Goal: Check status: Check status

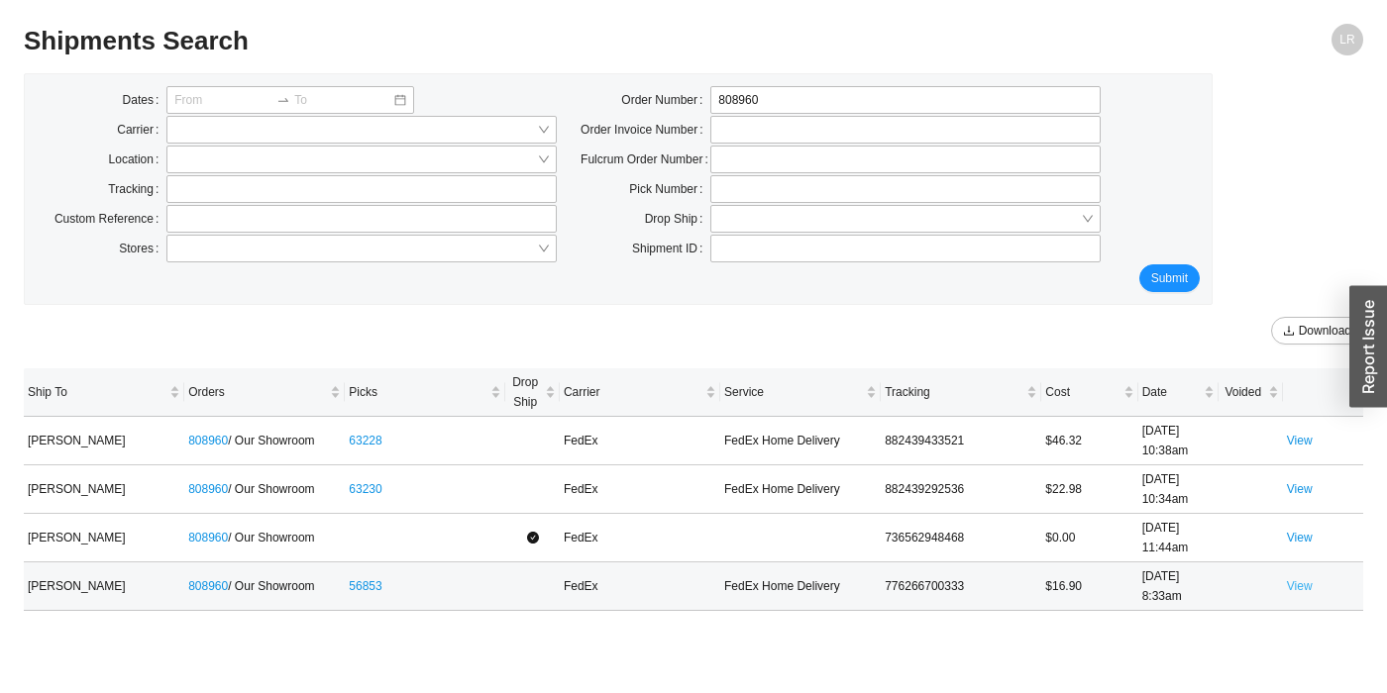
click at [1304, 581] on link "View" at bounding box center [1300, 586] width 26 height 14
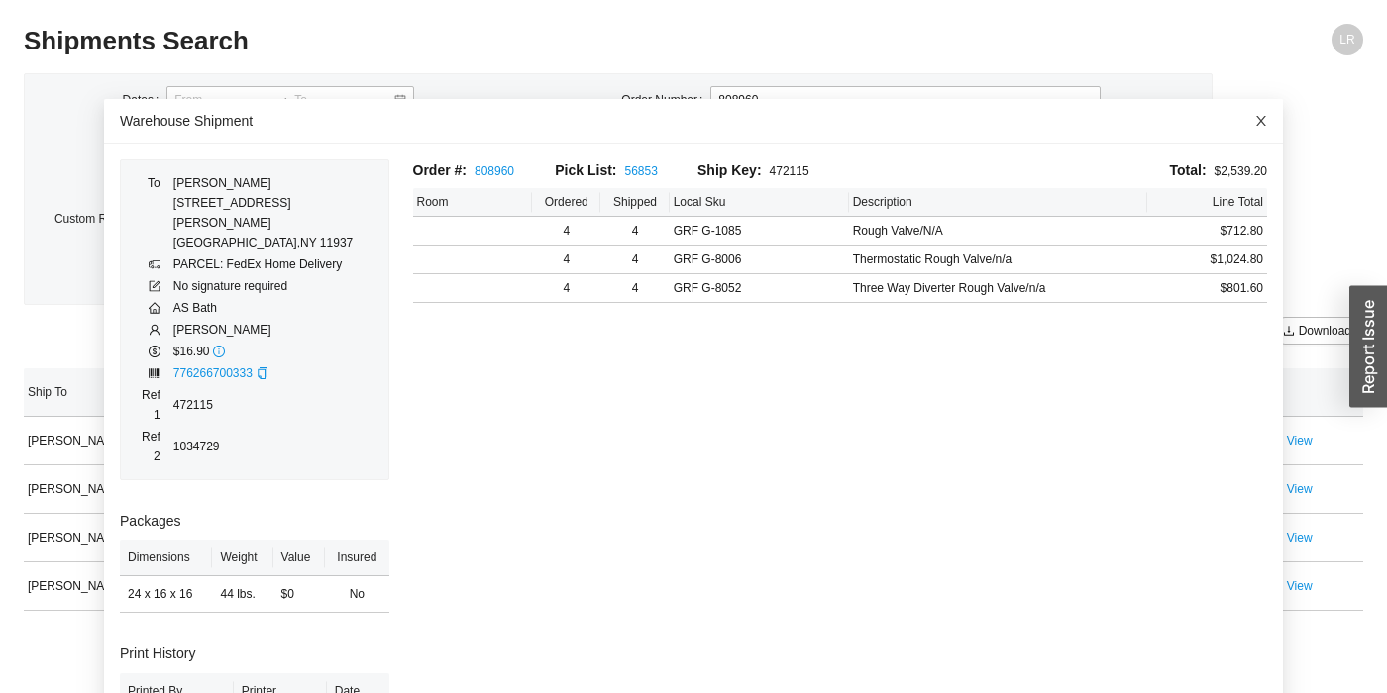
click at [1262, 125] on icon "close" at bounding box center [1261, 121] width 14 height 14
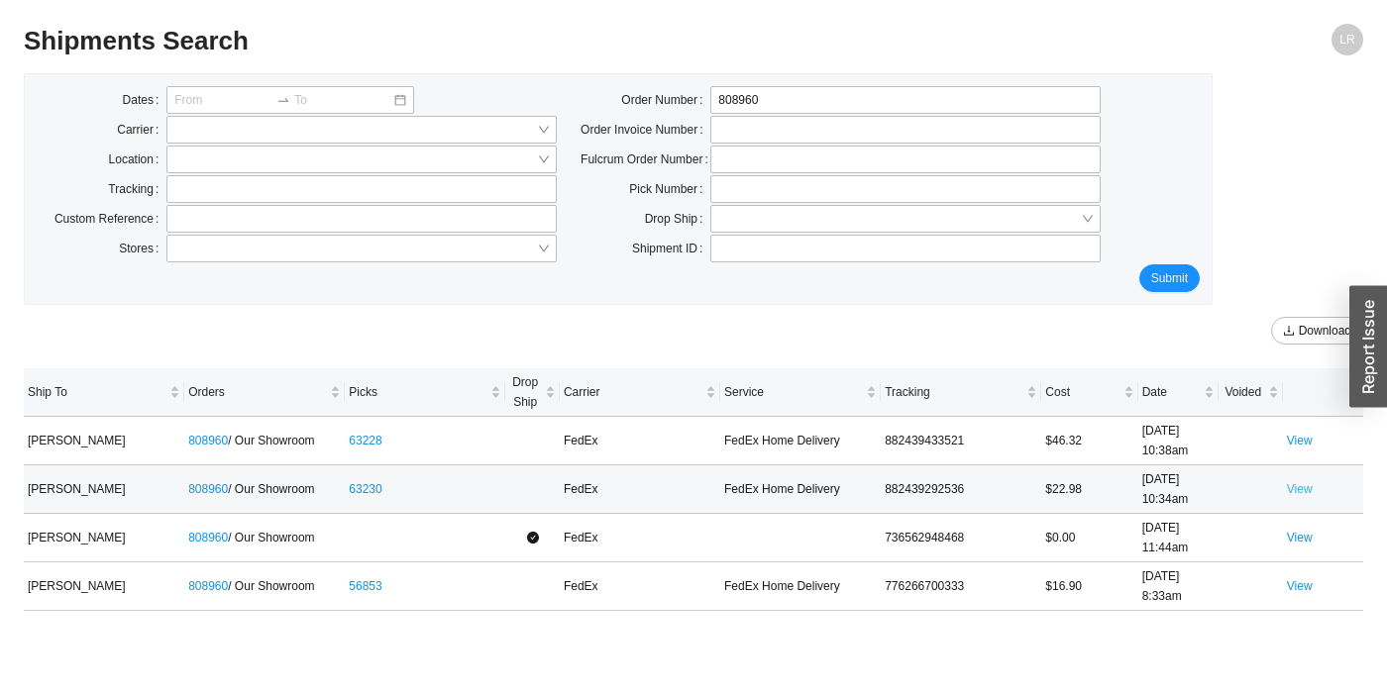
click at [1293, 491] on link "View" at bounding box center [1300, 489] width 26 height 14
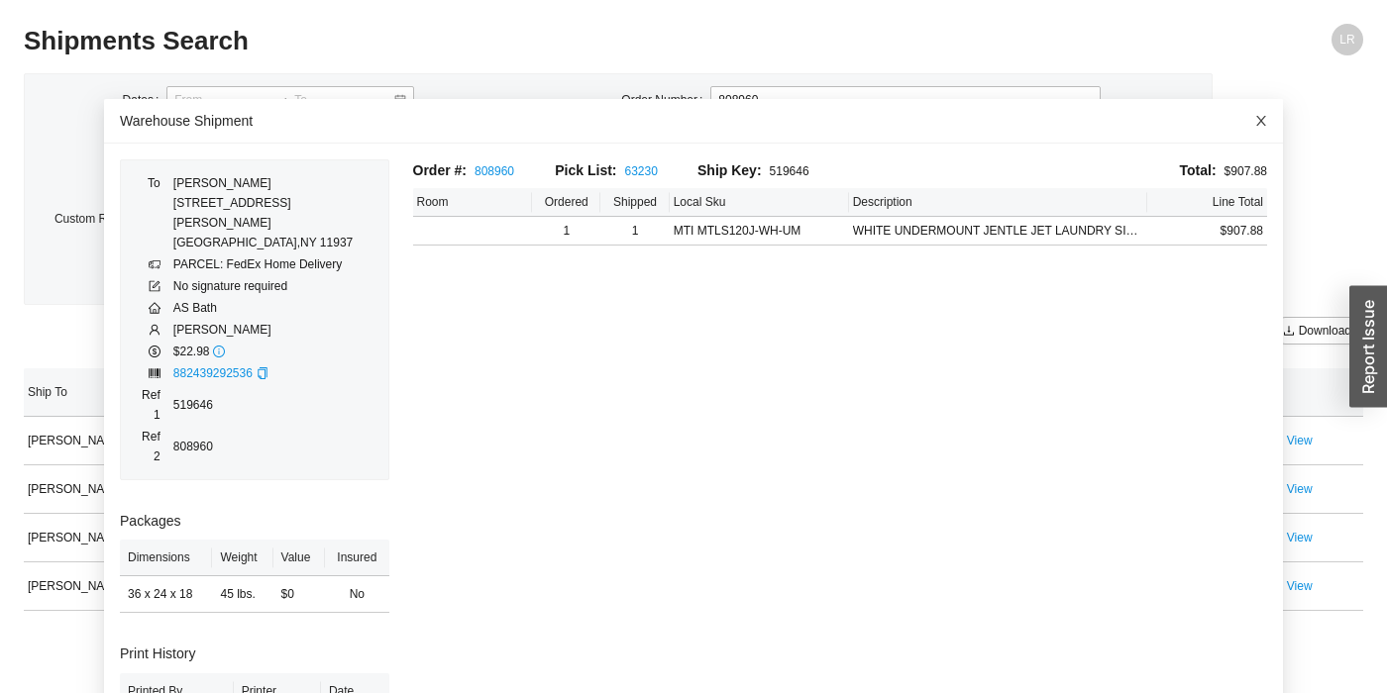
click at [1266, 115] on icon "close" at bounding box center [1261, 121] width 14 height 14
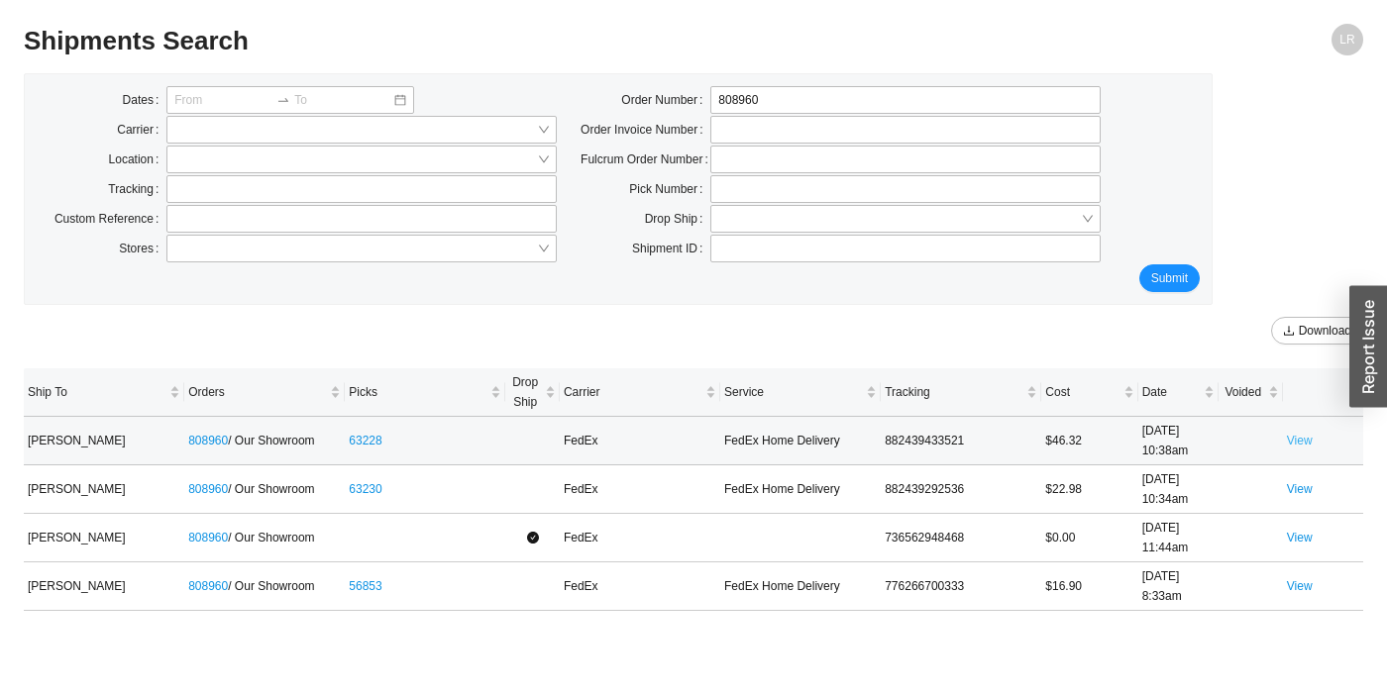
click at [1305, 441] on link "View" at bounding box center [1300, 441] width 26 height 14
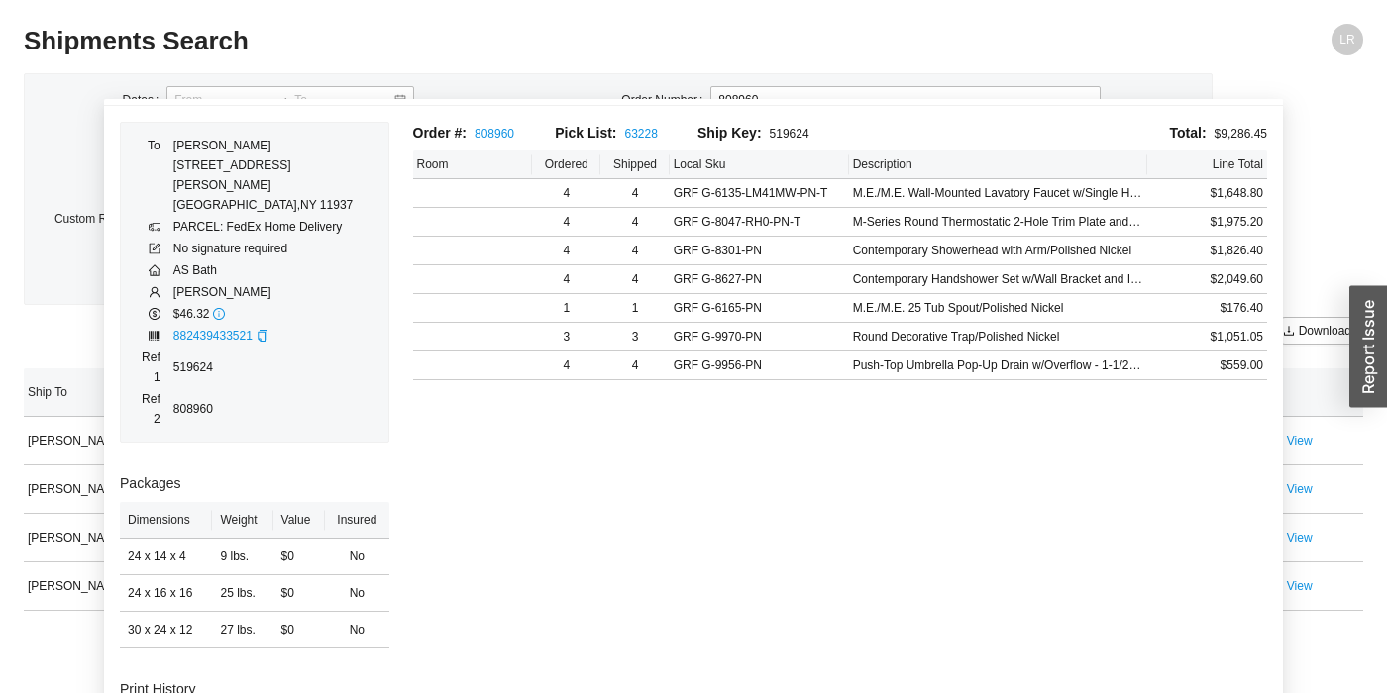
scroll to position [53, 0]
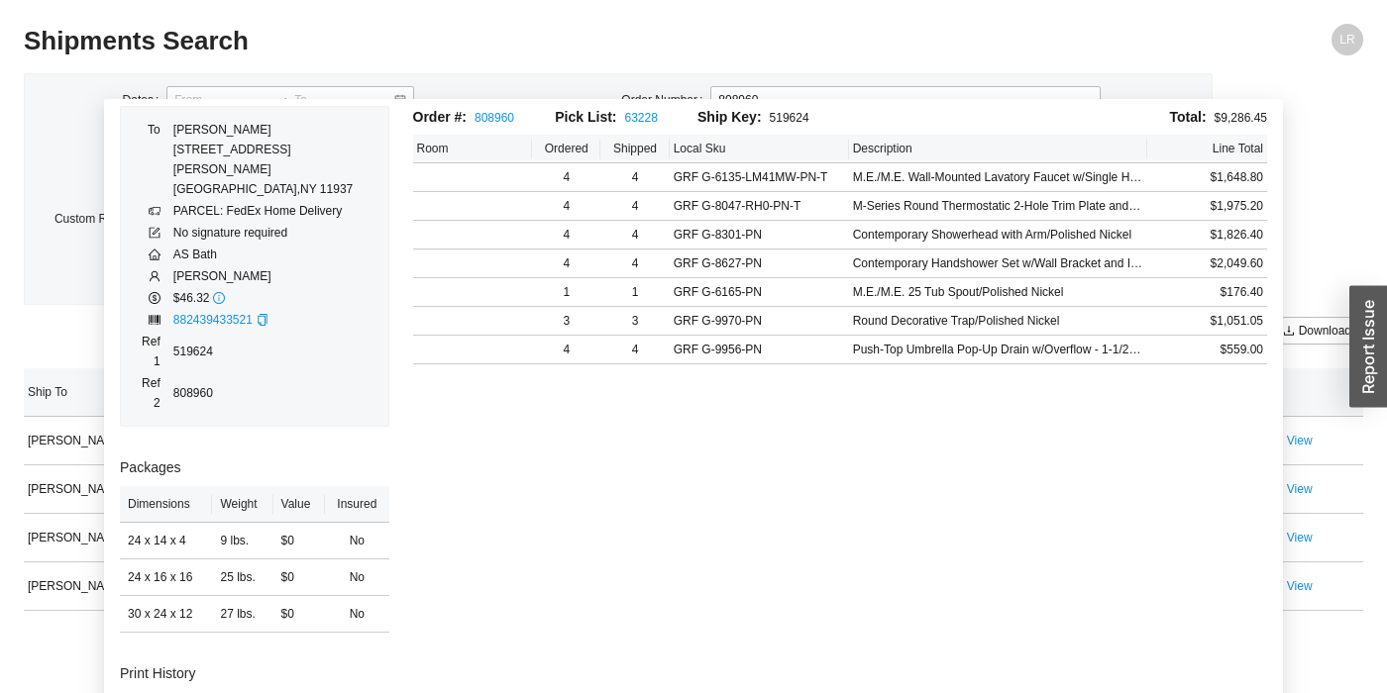
drag, startPoint x: 808, startPoint y: 461, endPoint x: 408, endPoint y: 544, distance: 408.8
click at [408, 544] on div "Order #: 808960 Pick List: 63228 Ship Key: 519624 Total: $9,286.45 Room Ordered…" at bounding box center [840, 471] width 879 height 730
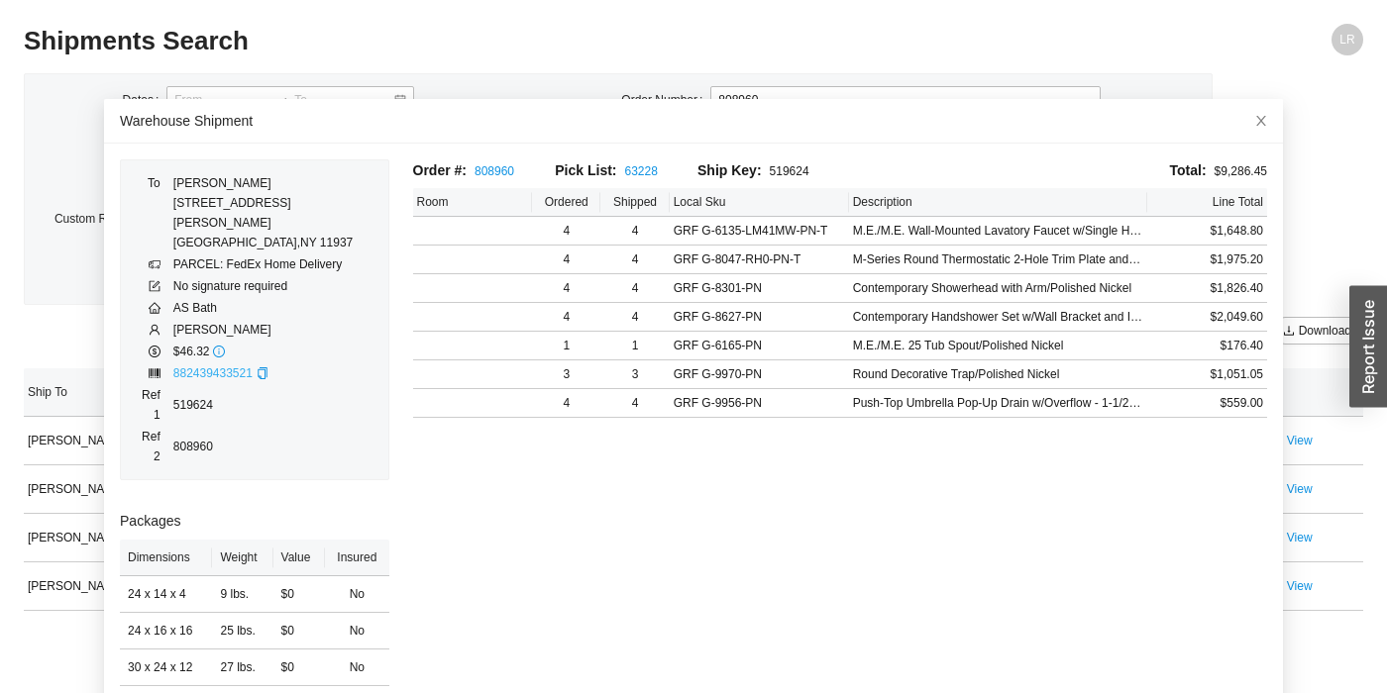
click at [233, 367] on link "882439433521" at bounding box center [212, 374] width 79 height 14
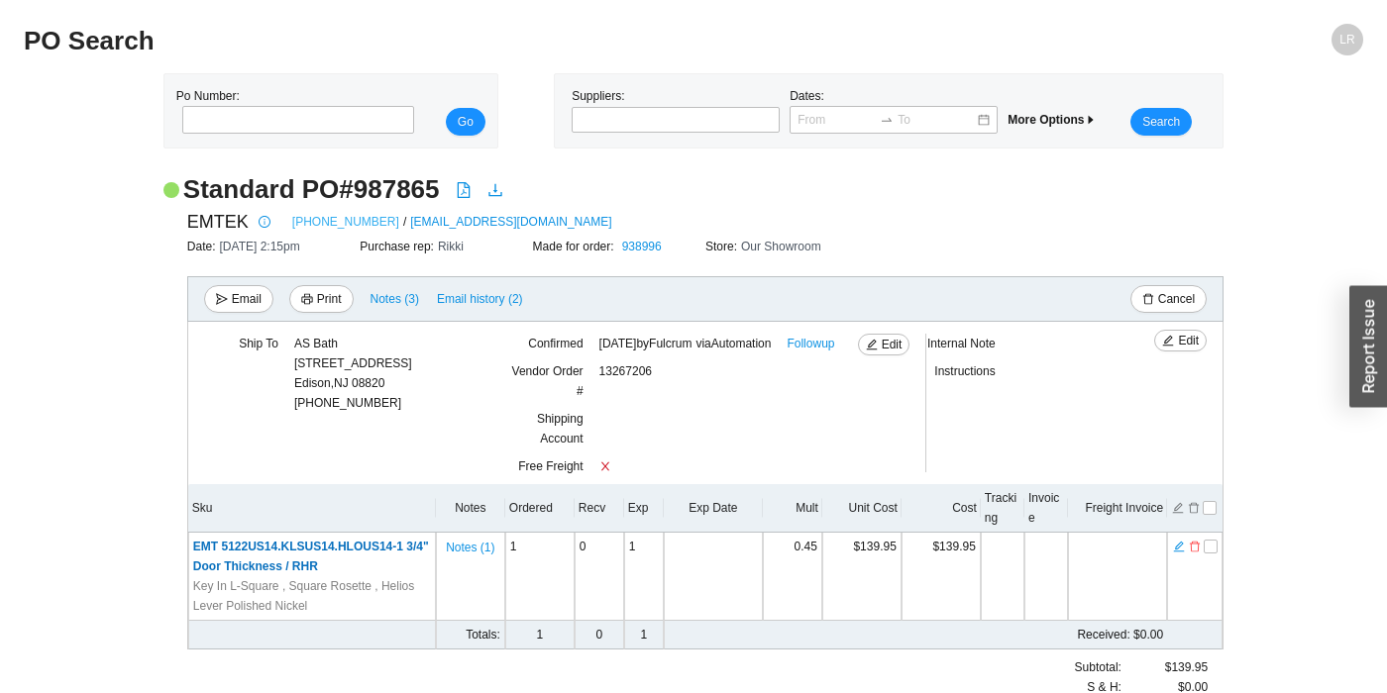
click at [328, 224] on link "[PHONE_NUMBER]" at bounding box center [345, 222] width 107 height 20
